Goal: Find specific page/section: Find specific page/section

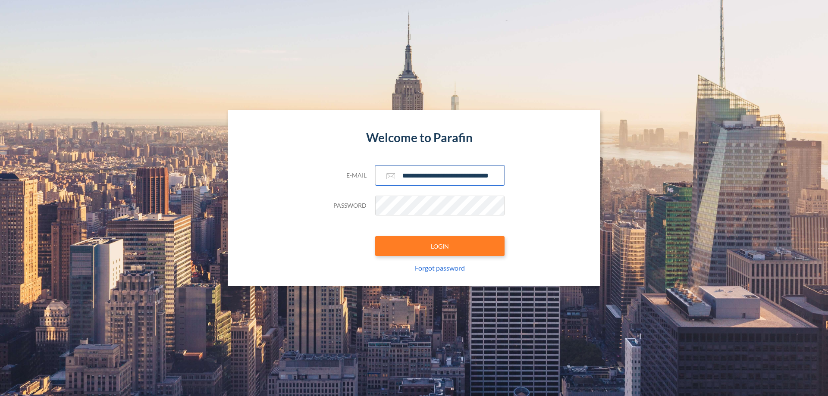
type input "**********"
click at [440, 246] on button "LOGIN" at bounding box center [439, 246] width 129 height 20
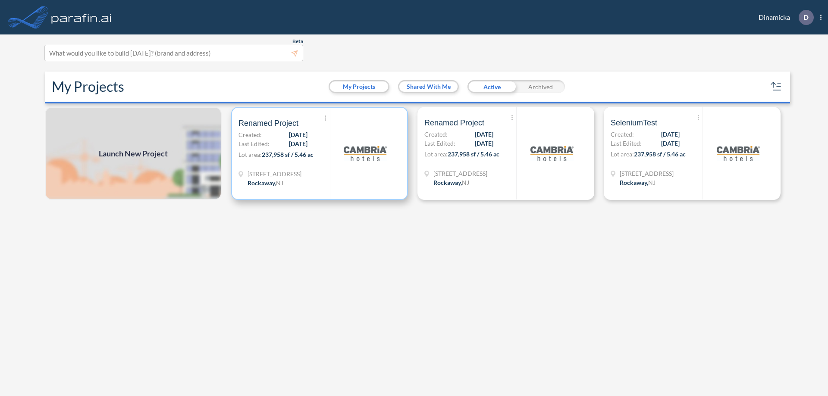
scroll to position [2, 0]
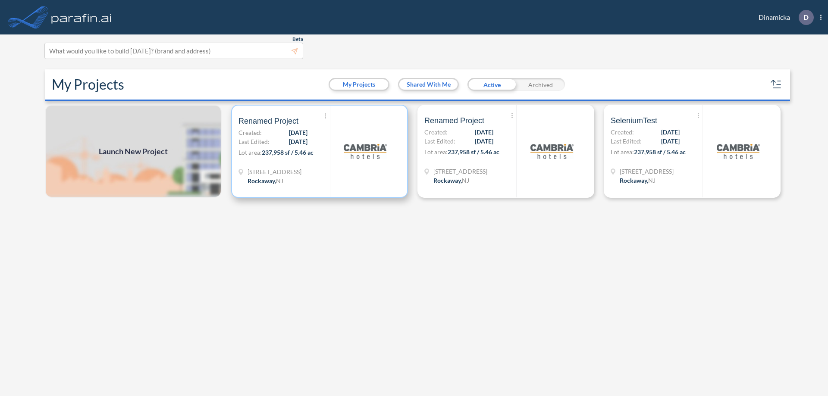
click at [320, 151] on p "Lot area: 237,958 sf / 5.46 ac" at bounding box center [283, 154] width 91 height 13
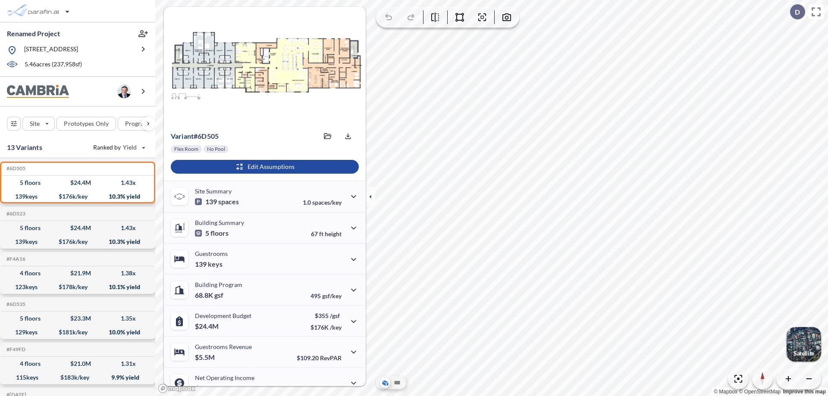
scroll to position [44, 0]
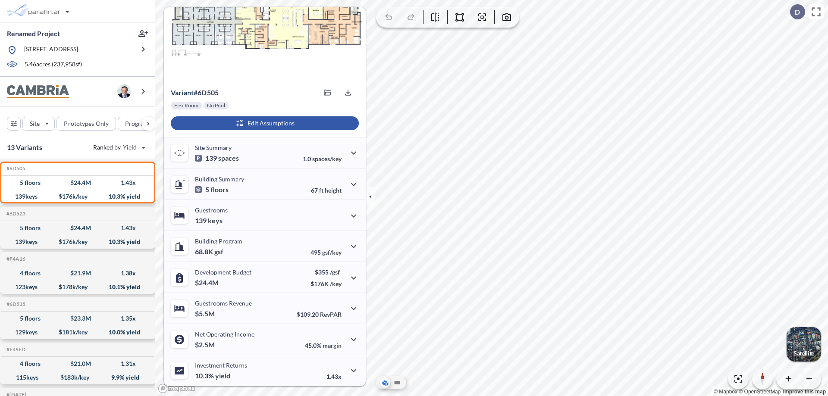
click at [263, 123] on div "button" at bounding box center [265, 123] width 188 height 14
